Goal: Task Accomplishment & Management: Manage account settings

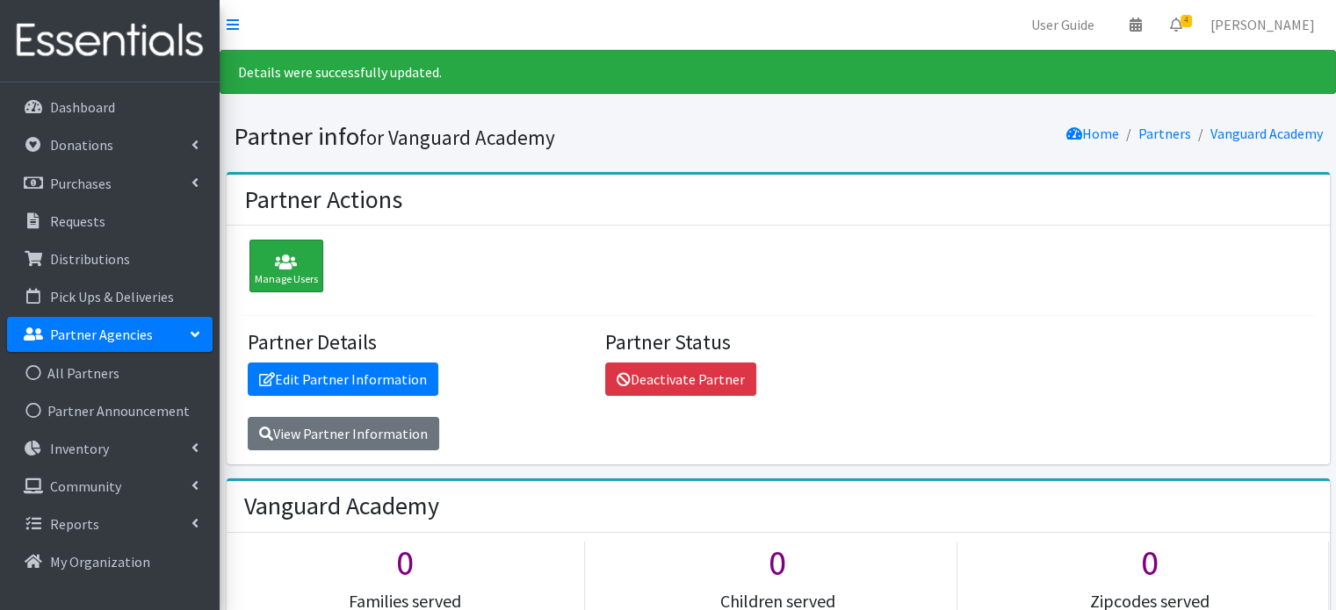
click at [299, 280] on div "Manage Users" at bounding box center [286, 266] width 74 height 53
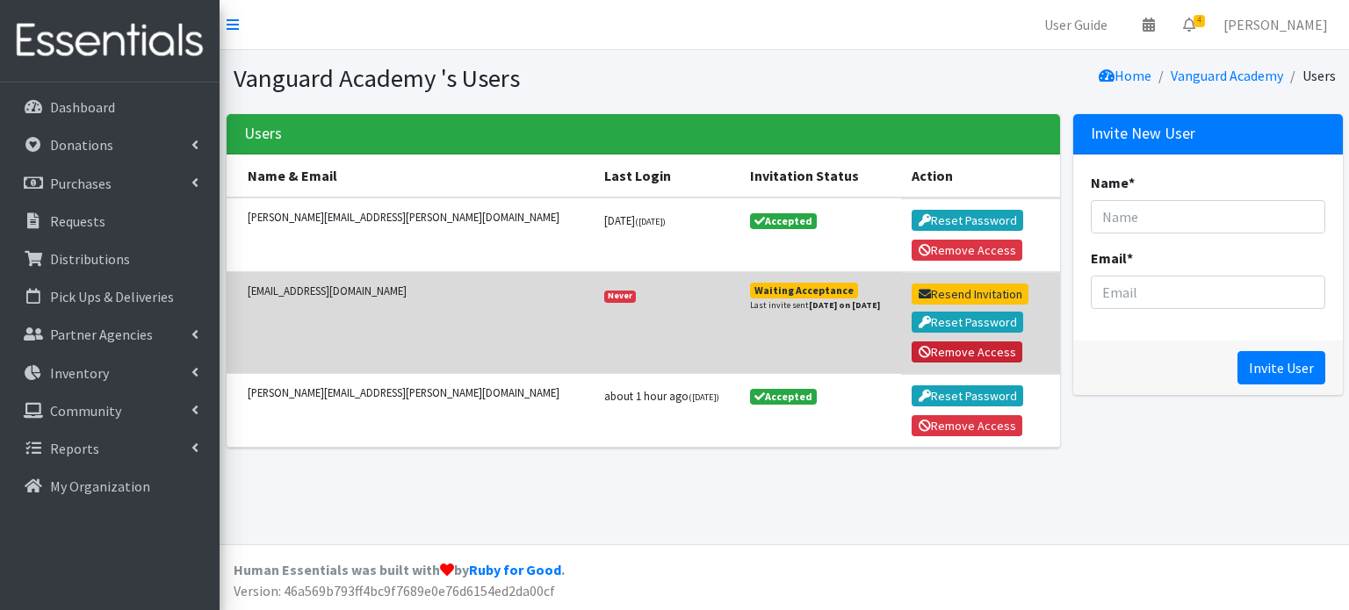
click at [927, 347] on button "Remove Access" at bounding box center [967, 352] width 111 height 21
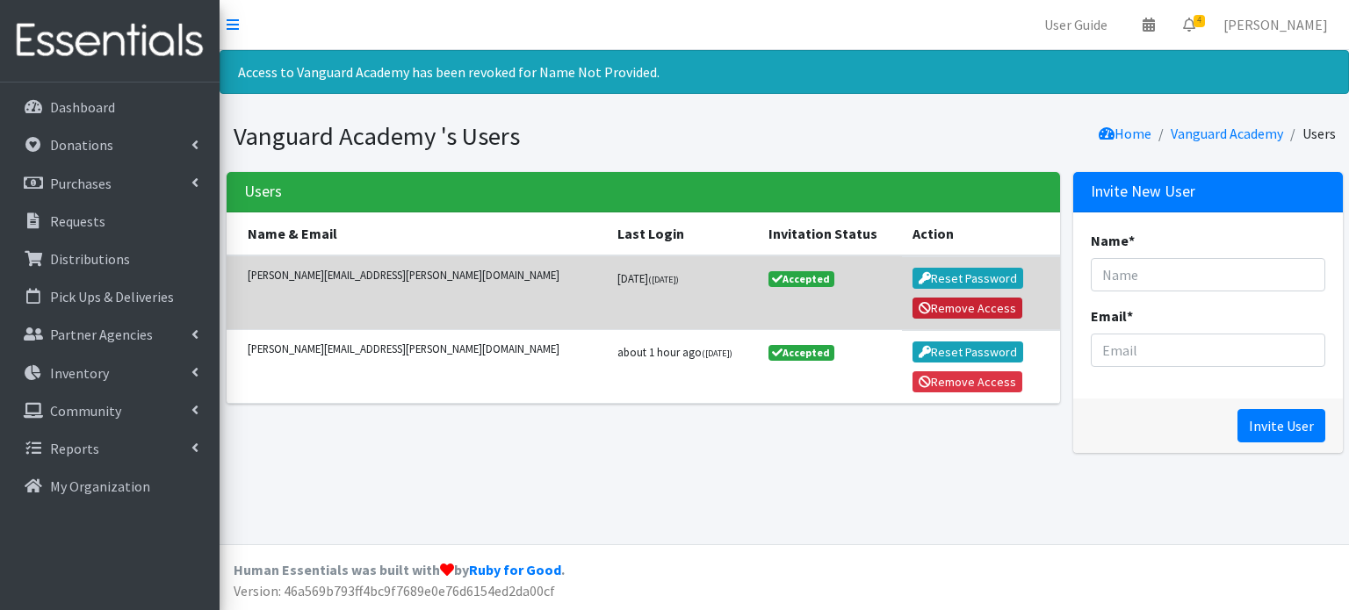
click at [912, 305] on button "Remove Access" at bounding box center [967, 308] width 111 height 21
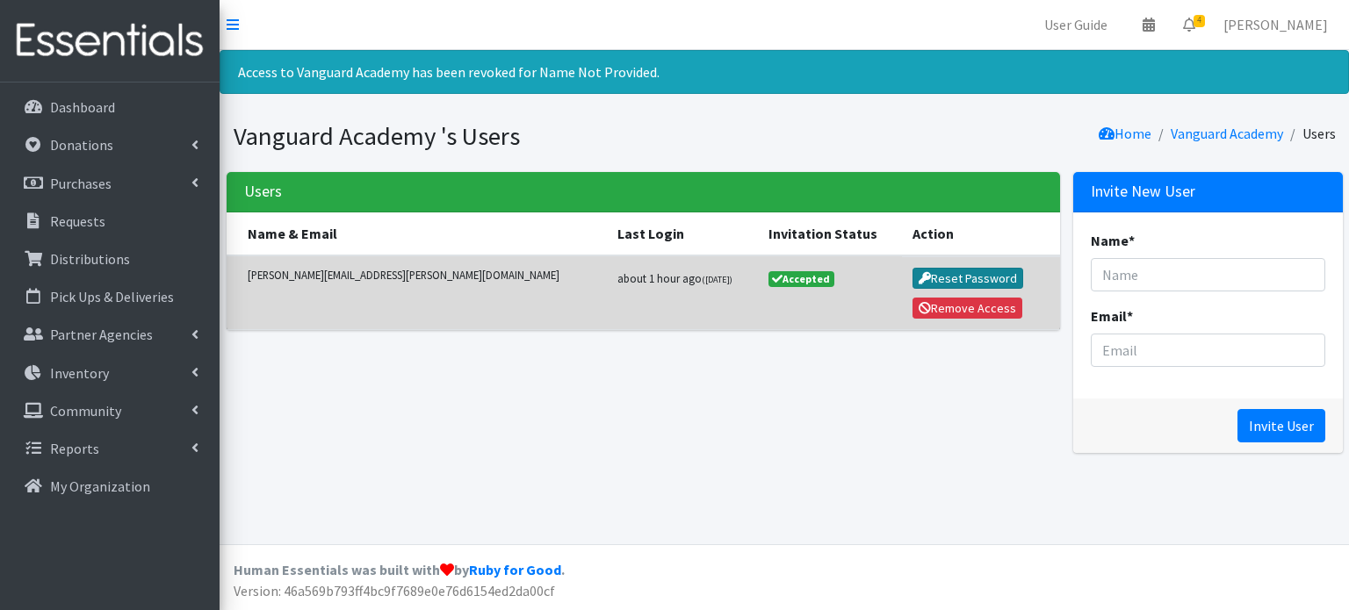
click at [920, 272] on button "Reset Password" at bounding box center [968, 278] width 112 height 21
